Goal: Task Accomplishment & Management: Manage account settings

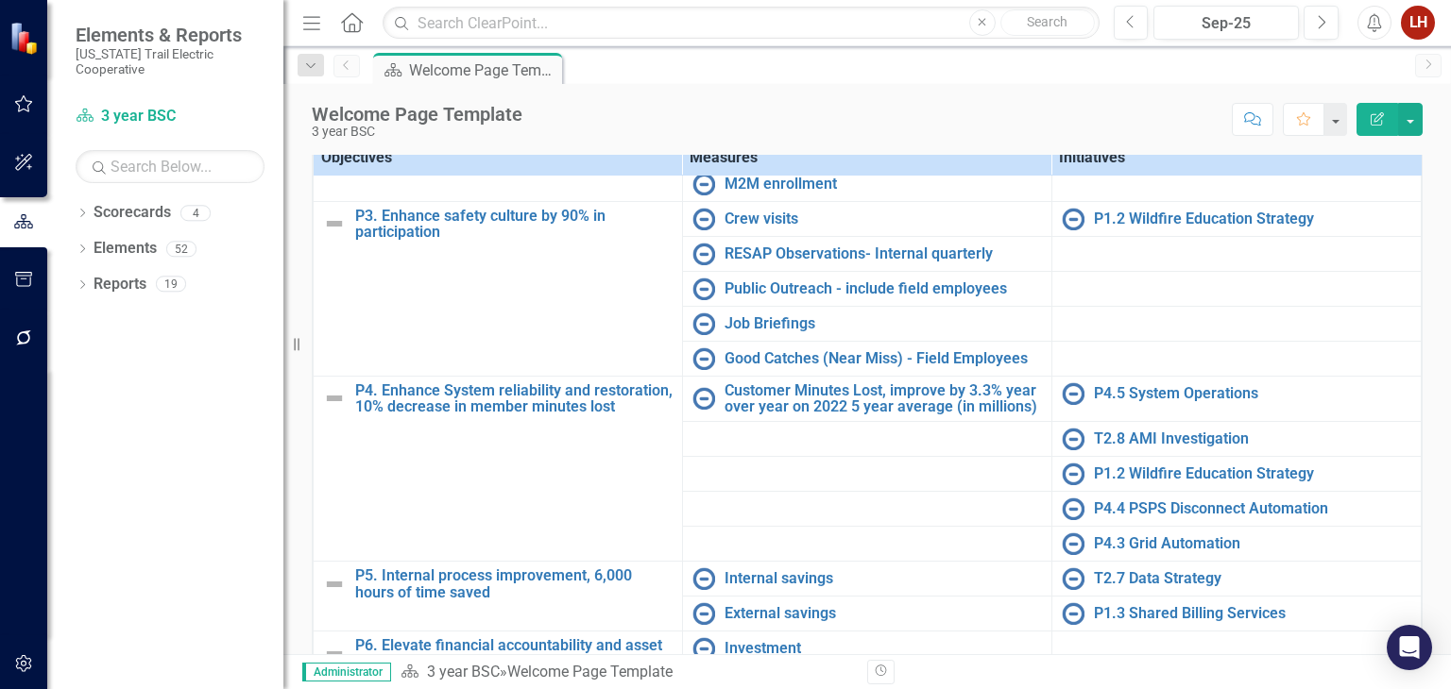
scroll to position [664, 0]
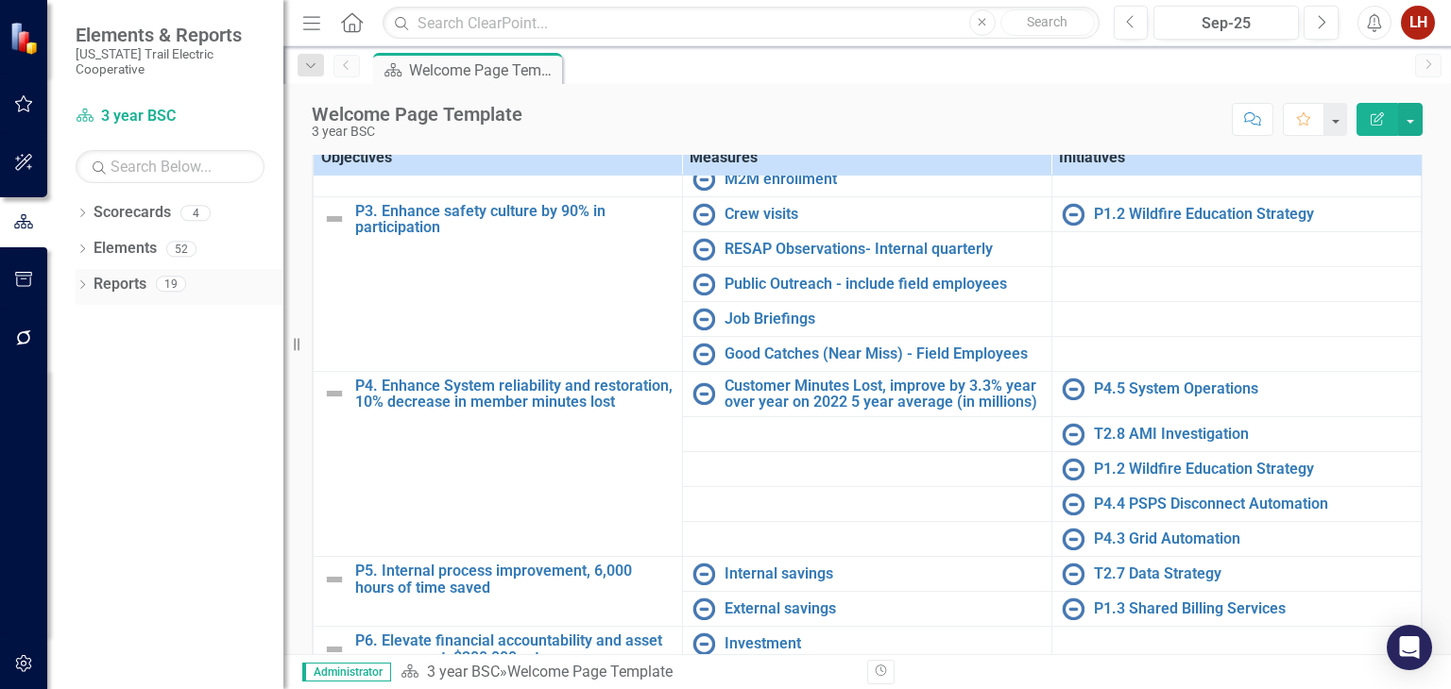
click at [126, 274] on link "Reports" at bounding box center [119, 285] width 53 height 22
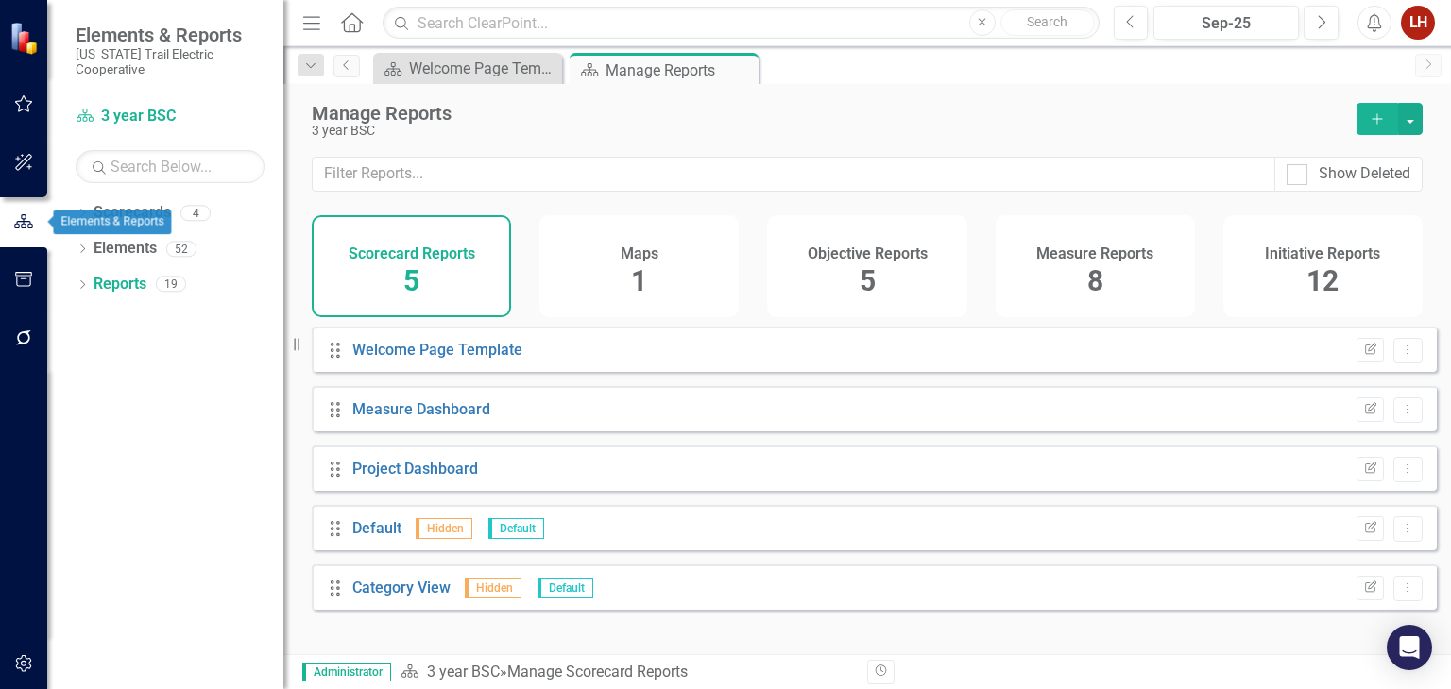
click at [25, 217] on icon "button" at bounding box center [23, 221] width 19 height 14
click at [125, 106] on link "Scorecard 3 year BSC" at bounding box center [170, 117] width 189 height 22
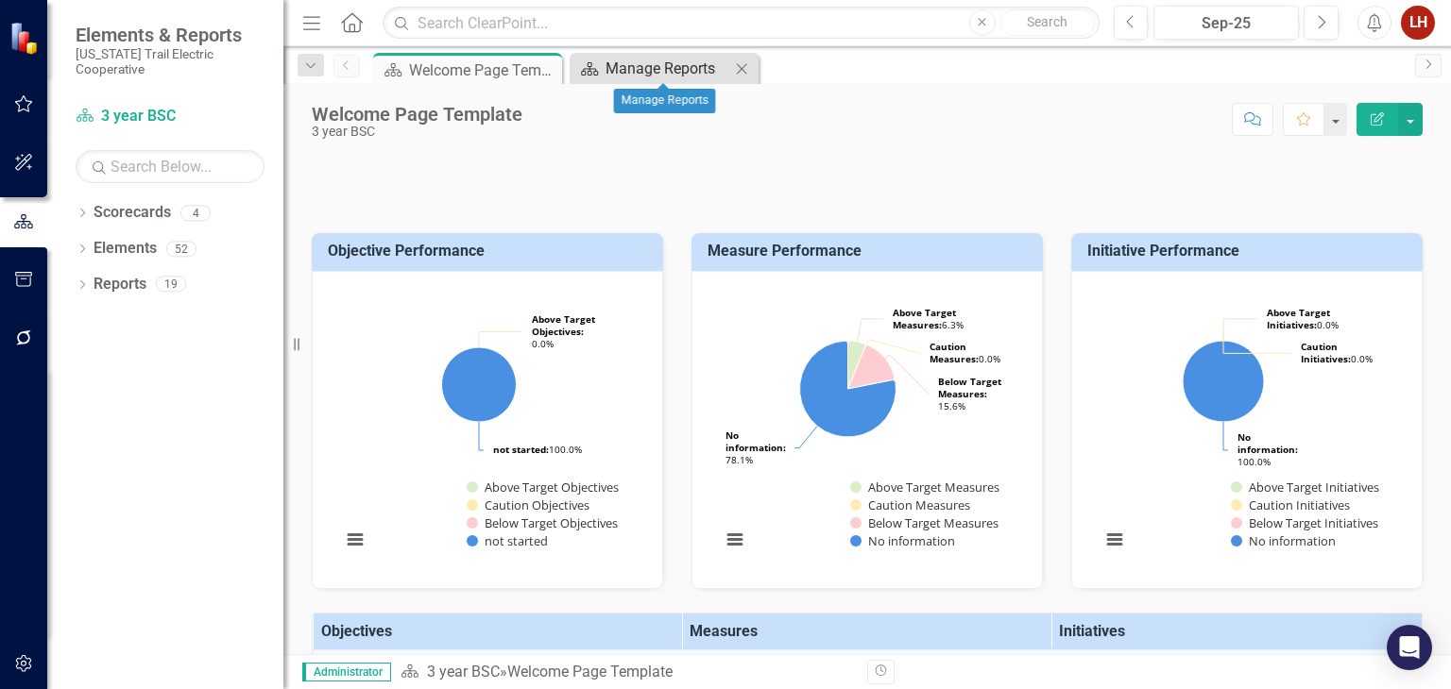
click at [637, 58] on div "Manage Reports" at bounding box center [667, 69] width 125 height 24
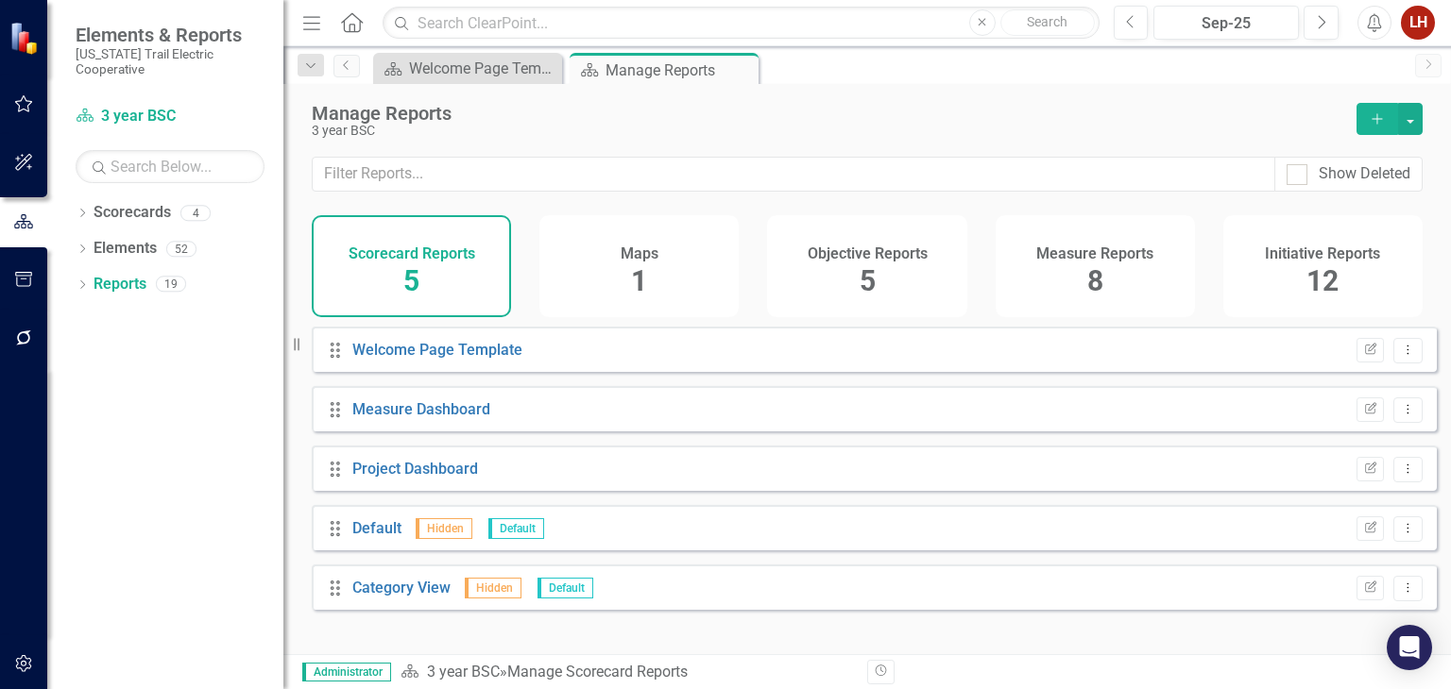
click at [416, 277] on span "5" at bounding box center [411, 280] width 16 height 33
click at [426, 73] on div "Welcome Page Template" at bounding box center [471, 69] width 125 height 24
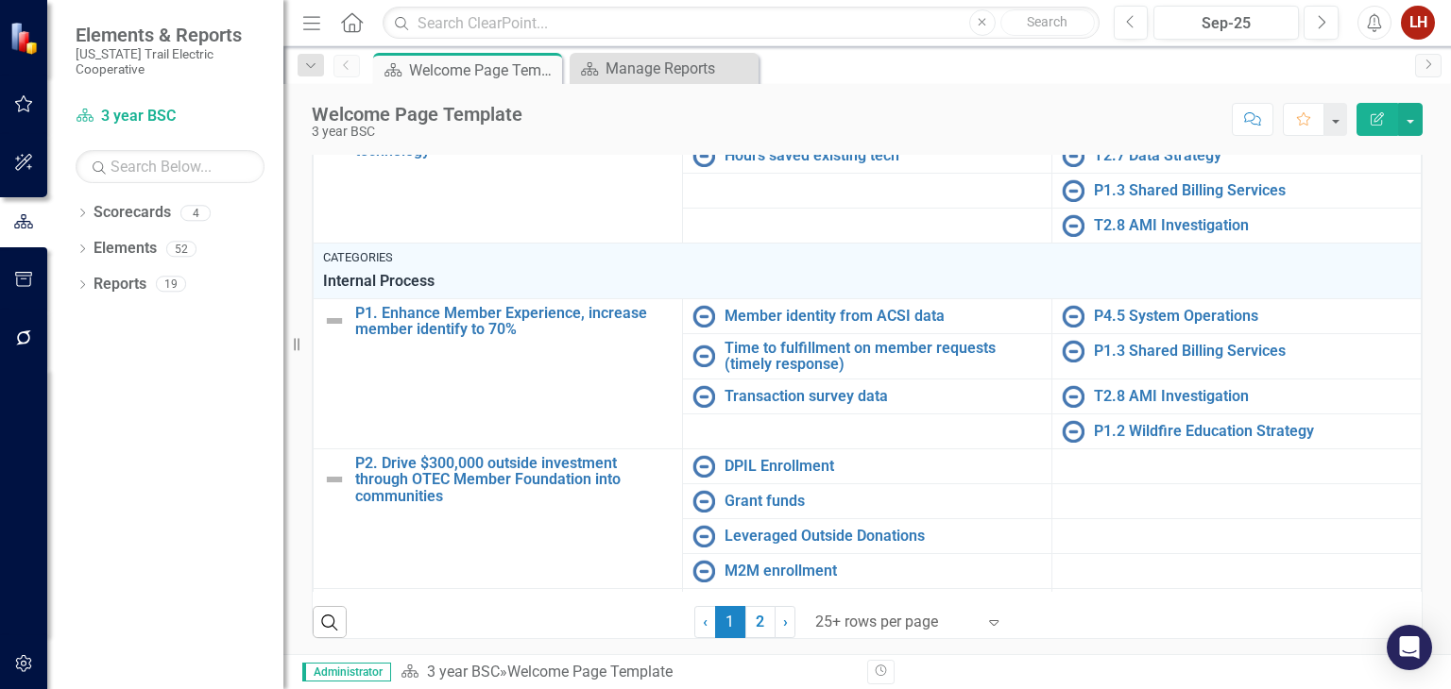
scroll to position [210, 0]
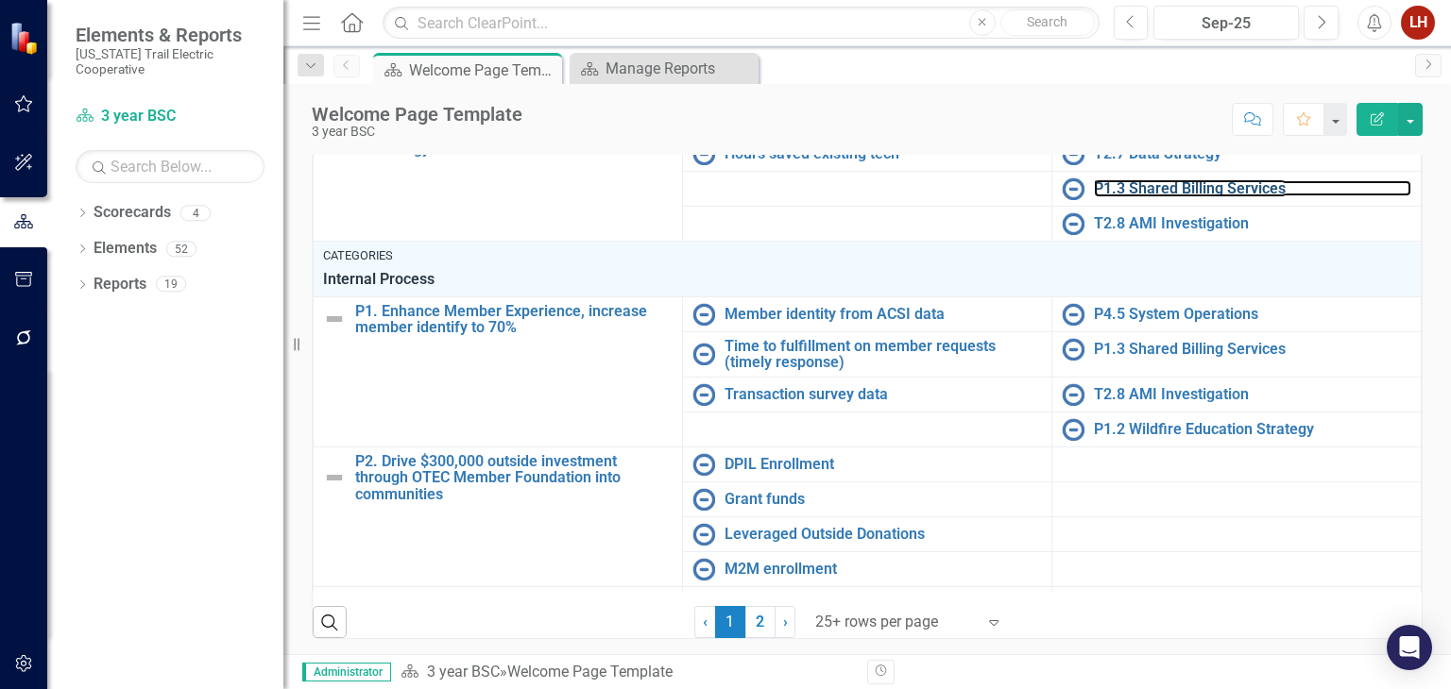
click at [1158, 197] on link "P1.3 Shared Billing Services" at bounding box center [1252, 188] width 317 height 17
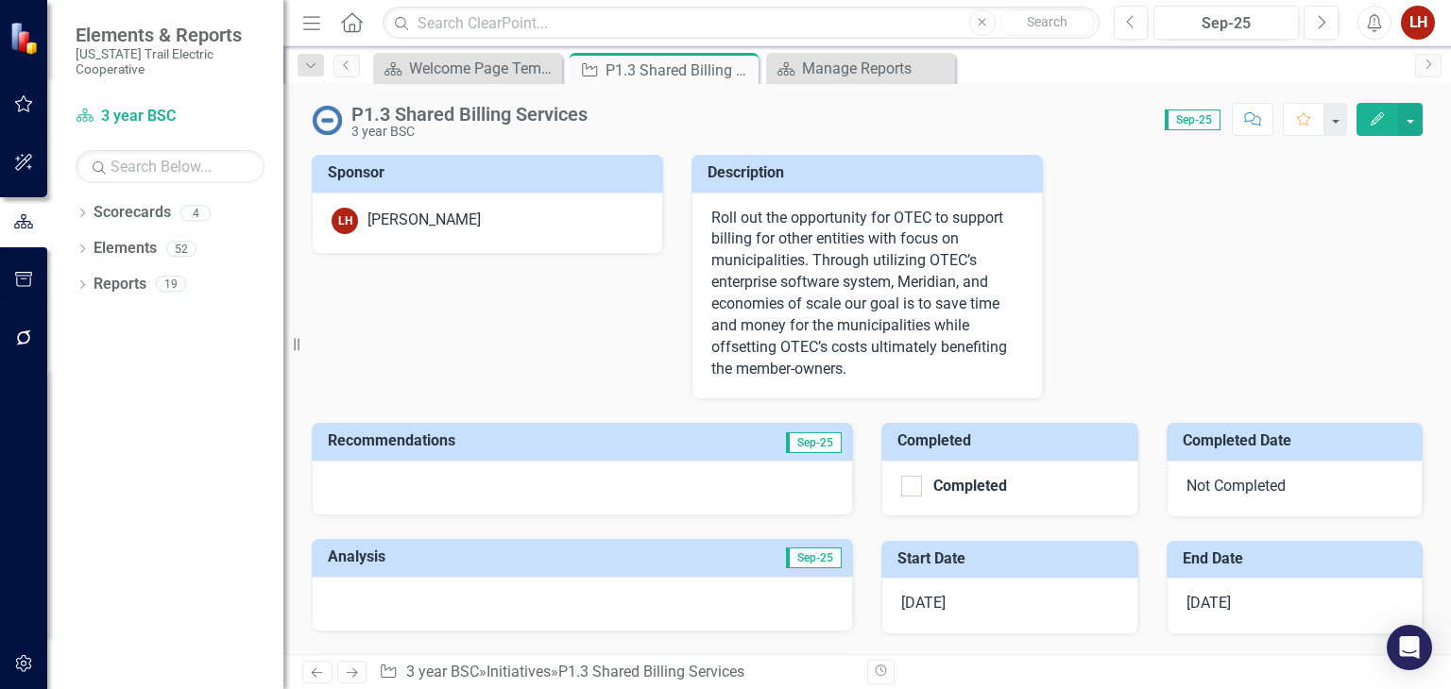
click at [1387, 114] on button "Edit" at bounding box center [1377, 119] width 42 height 33
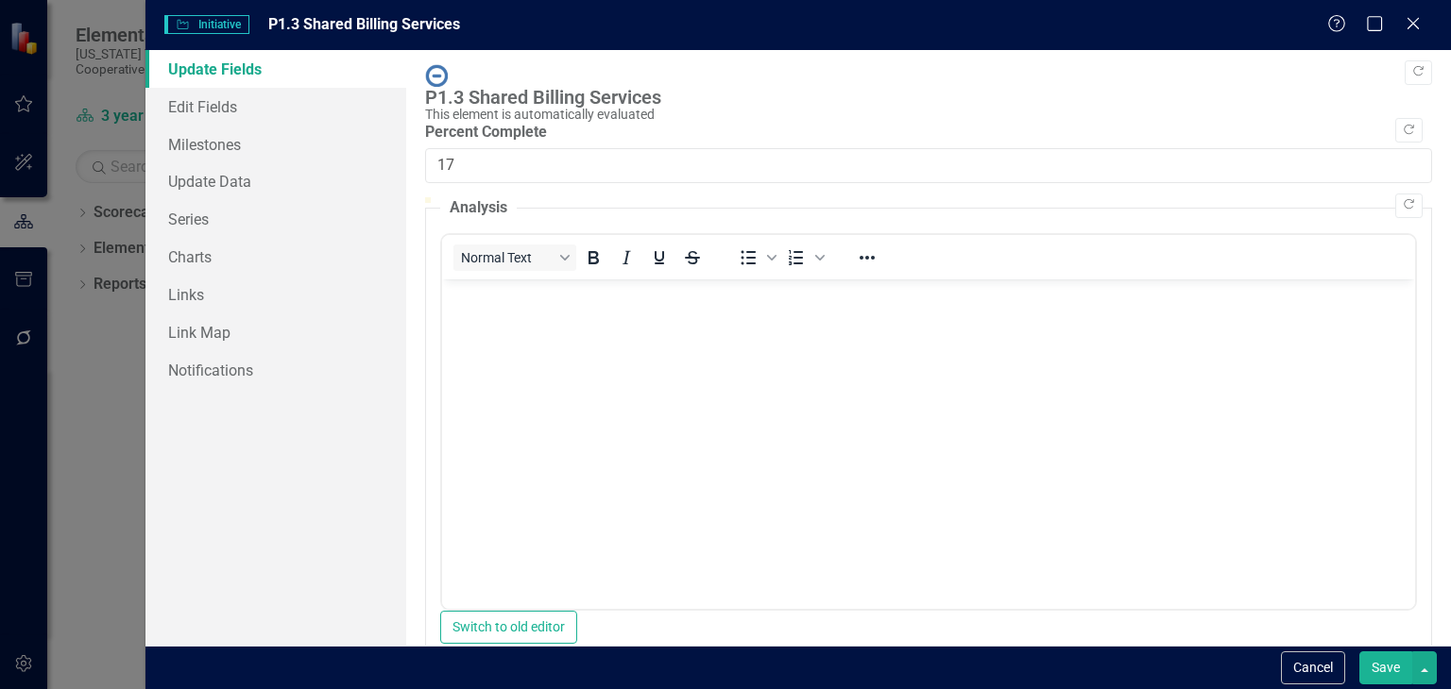
drag, startPoint x: 432, startPoint y: 205, endPoint x: 602, endPoint y: 209, distance: 170.0
click at [591, 197] on div at bounding box center [591, 197] width 0 height 0
drag, startPoint x: 602, startPoint y: 209, endPoint x: 731, endPoint y: 204, distance: 129.5
click at [709, 197] on div at bounding box center [709, 197] width 0 height 0
type input "15"
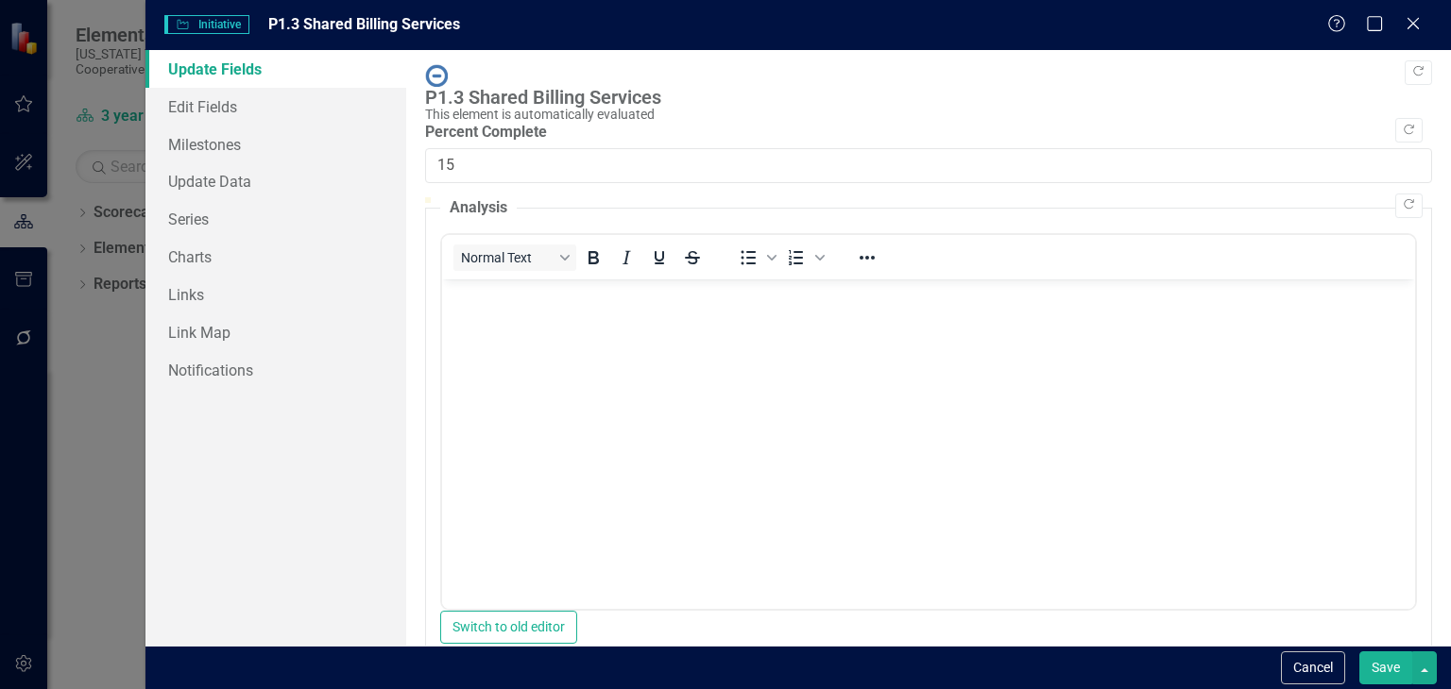
drag, startPoint x: 724, startPoint y: 209, endPoint x: 581, endPoint y: 200, distance: 143.8
click at [571, 197] on div at bounding box center [571, 197] width 0 height 0
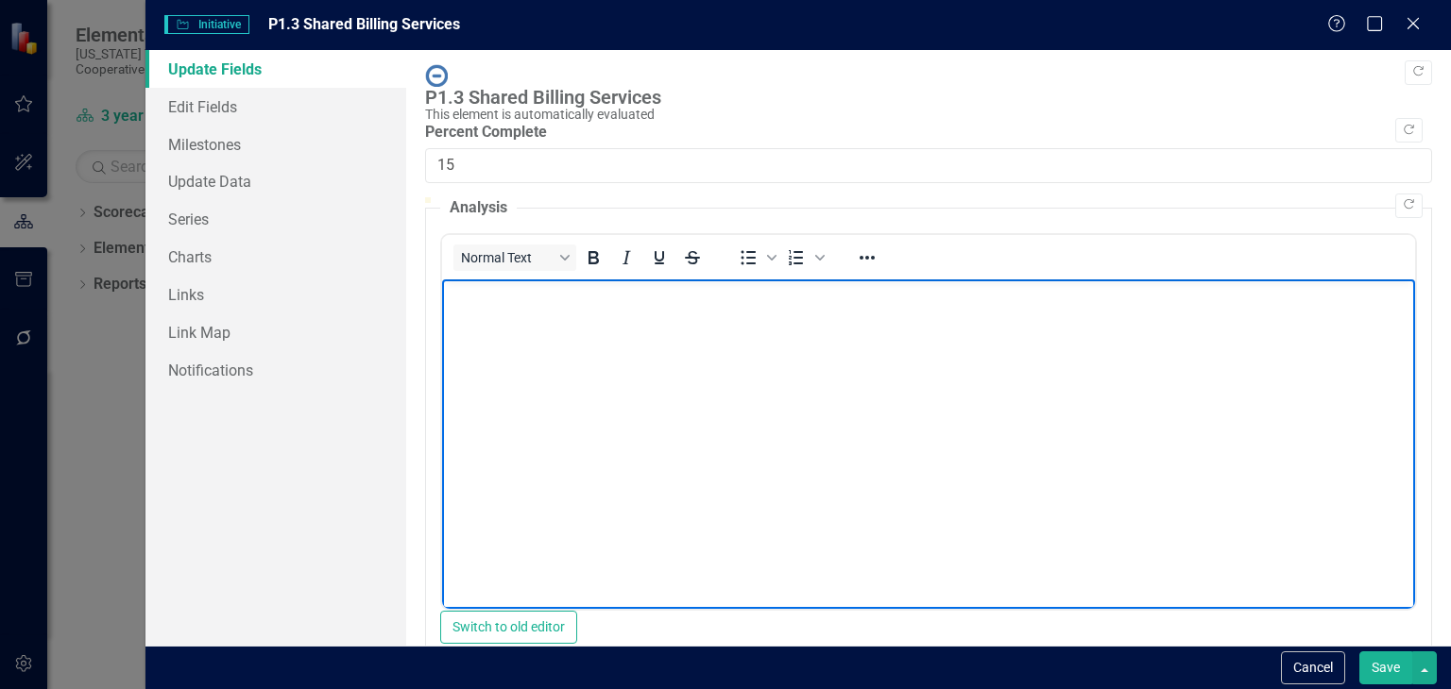
click at [814, 401] on body "Rich Text Area. Press ALT-0 for help." at bounding box center [928, 420] width 973 height 283
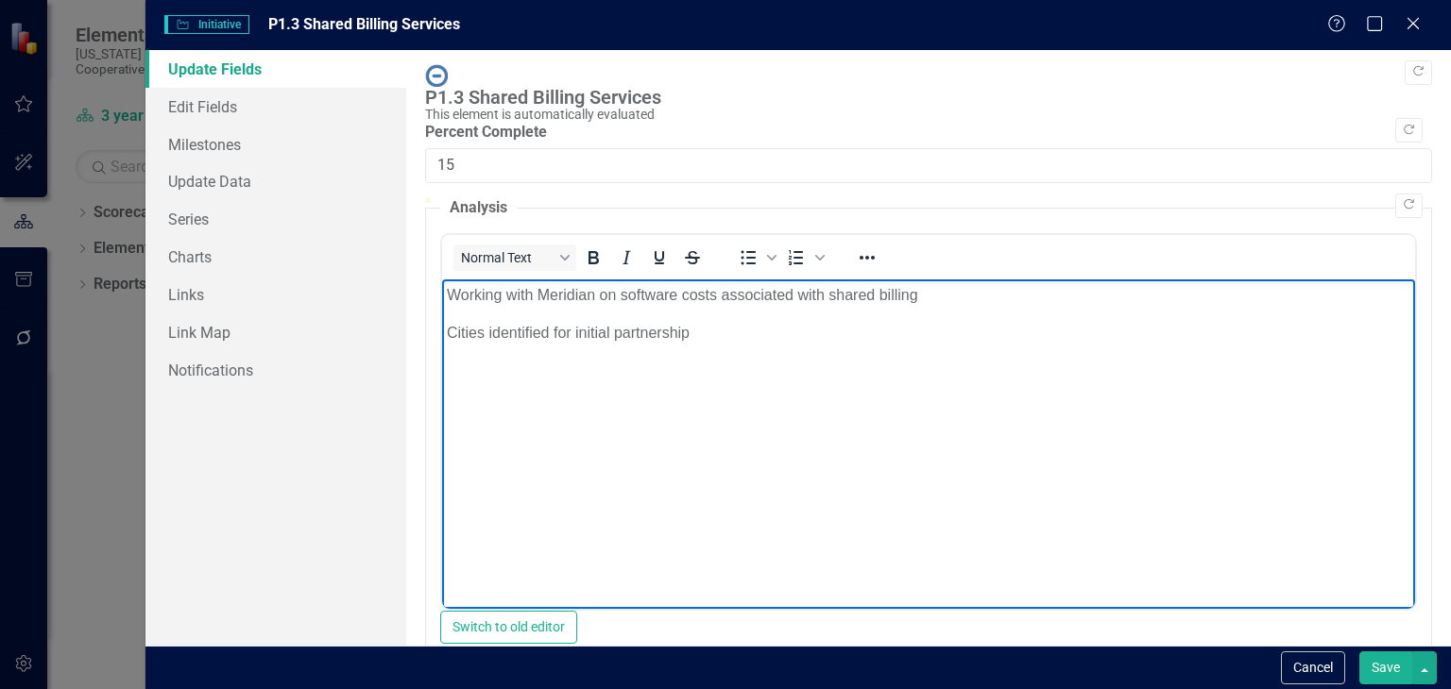
click at [1394, 681] on button "Save" at bounding box center [1385, 668] width 53 height 33
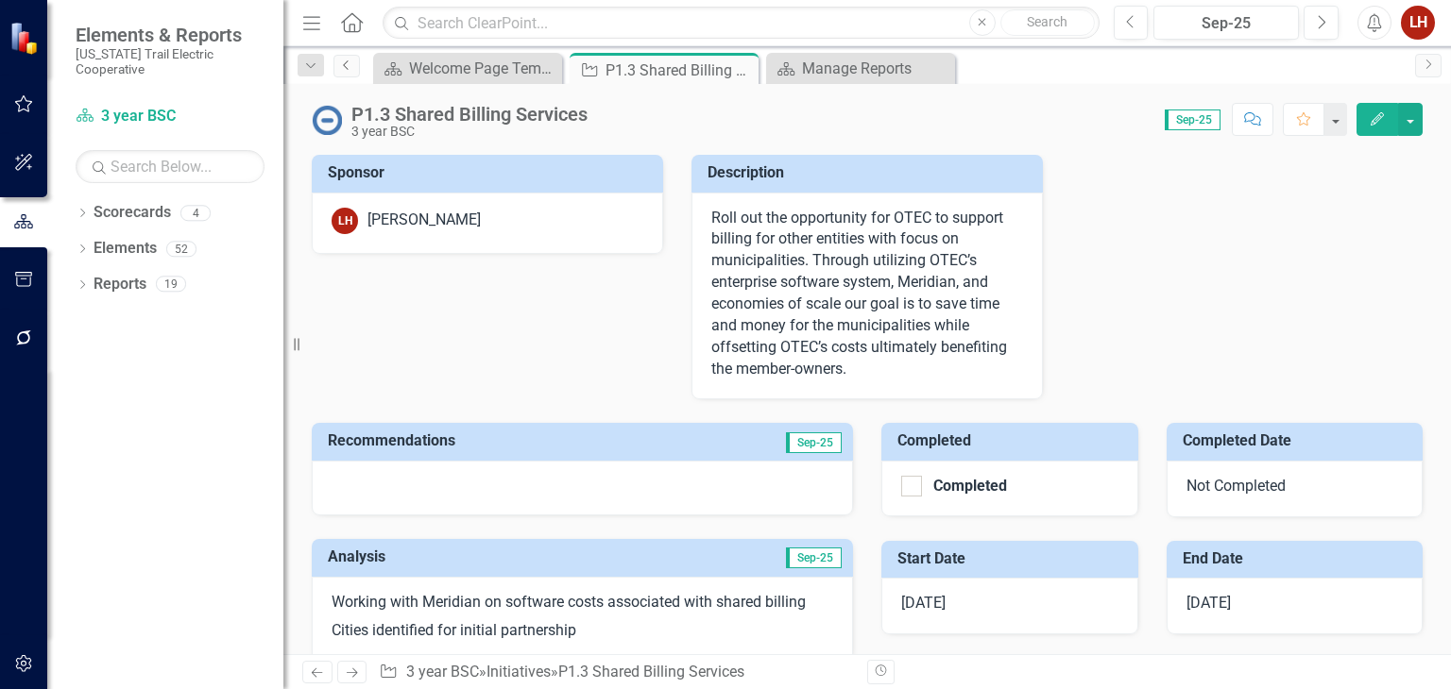
click at [335, 66] on link "Previous" at bounding box center [346, 66] width 26 height 23
